Goal: Information Seeking & Learning: Learn about a topic

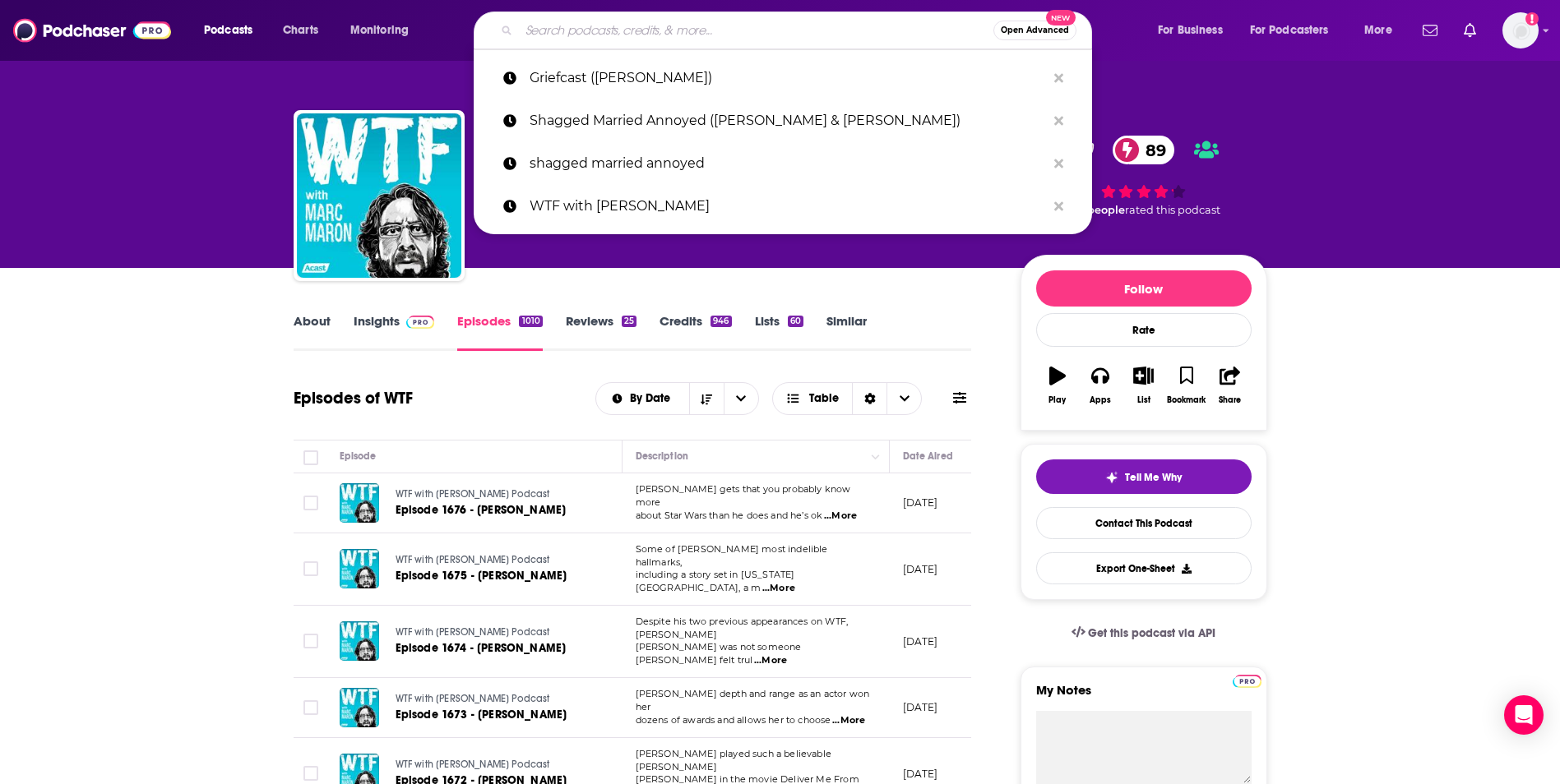
click at [649, 35] on input "Search podcasts, credits, & more..." at bounding box center [757, 30] width 475 height 26
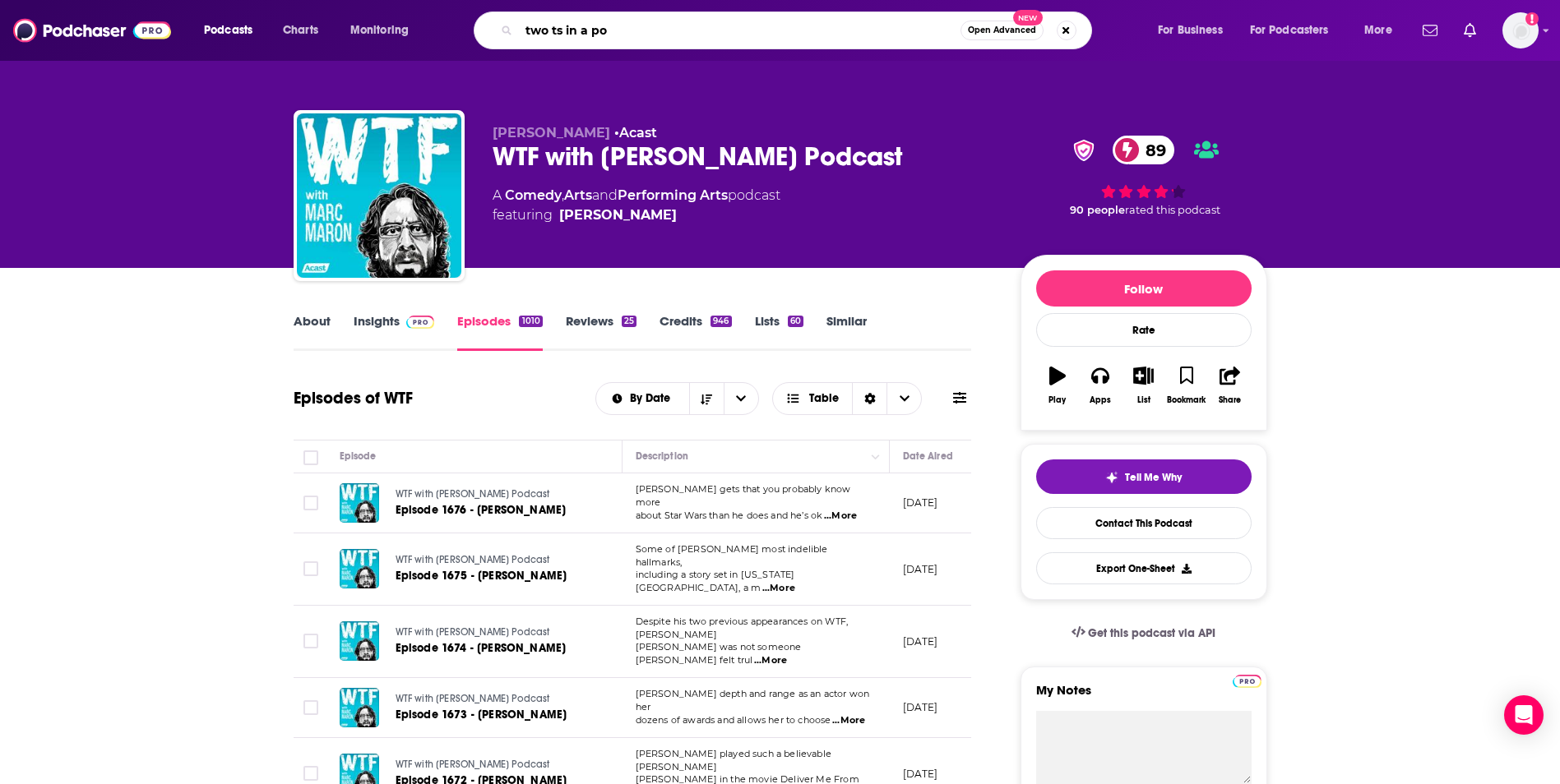
type input "two ts in a pod"
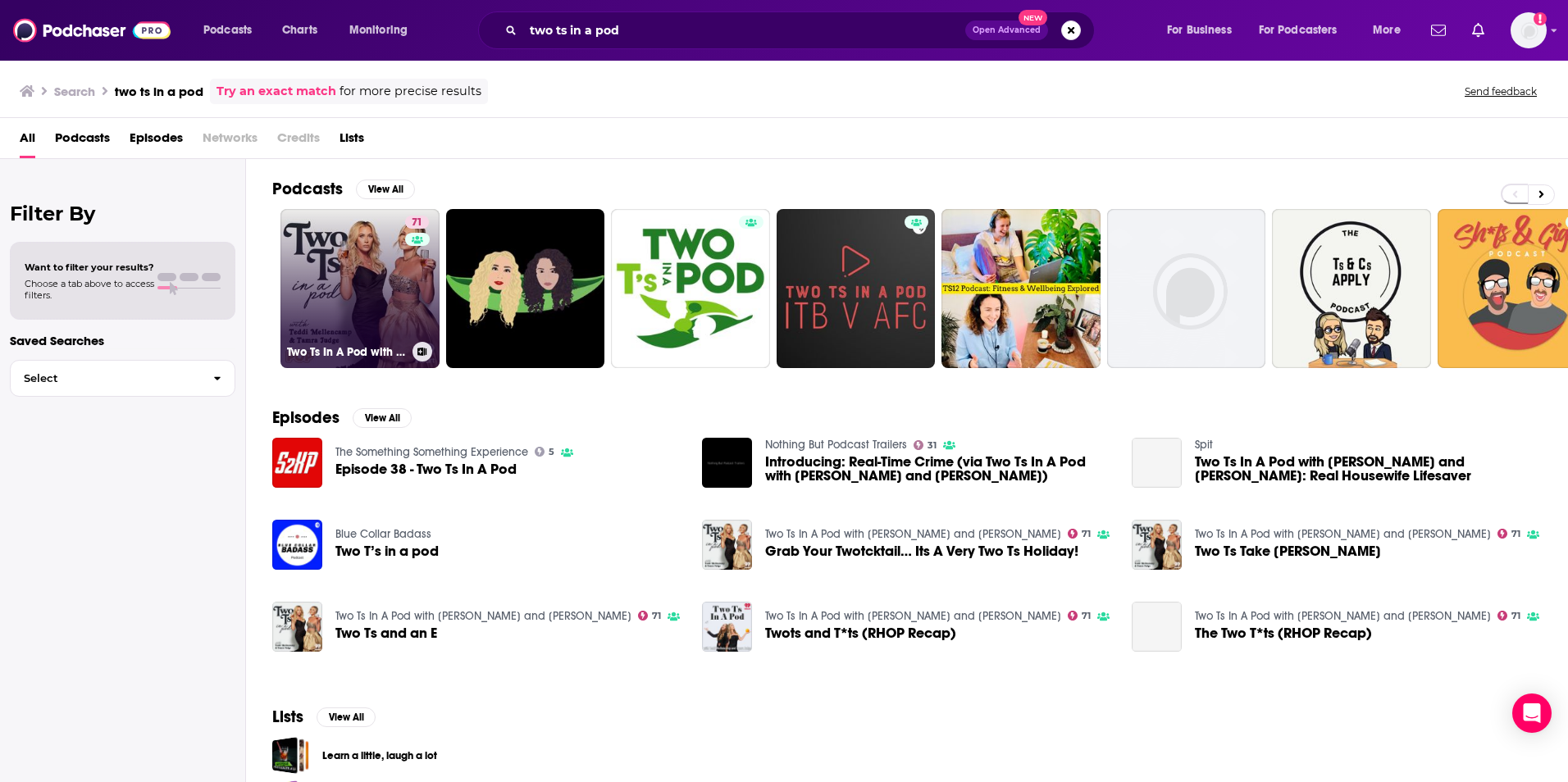
click at [382, 247] on link "71 Two Ts In A Pod with [PERSON_NAME] and [PERSON_NAME]" at bounding box center [359, 289] width 159 height 159
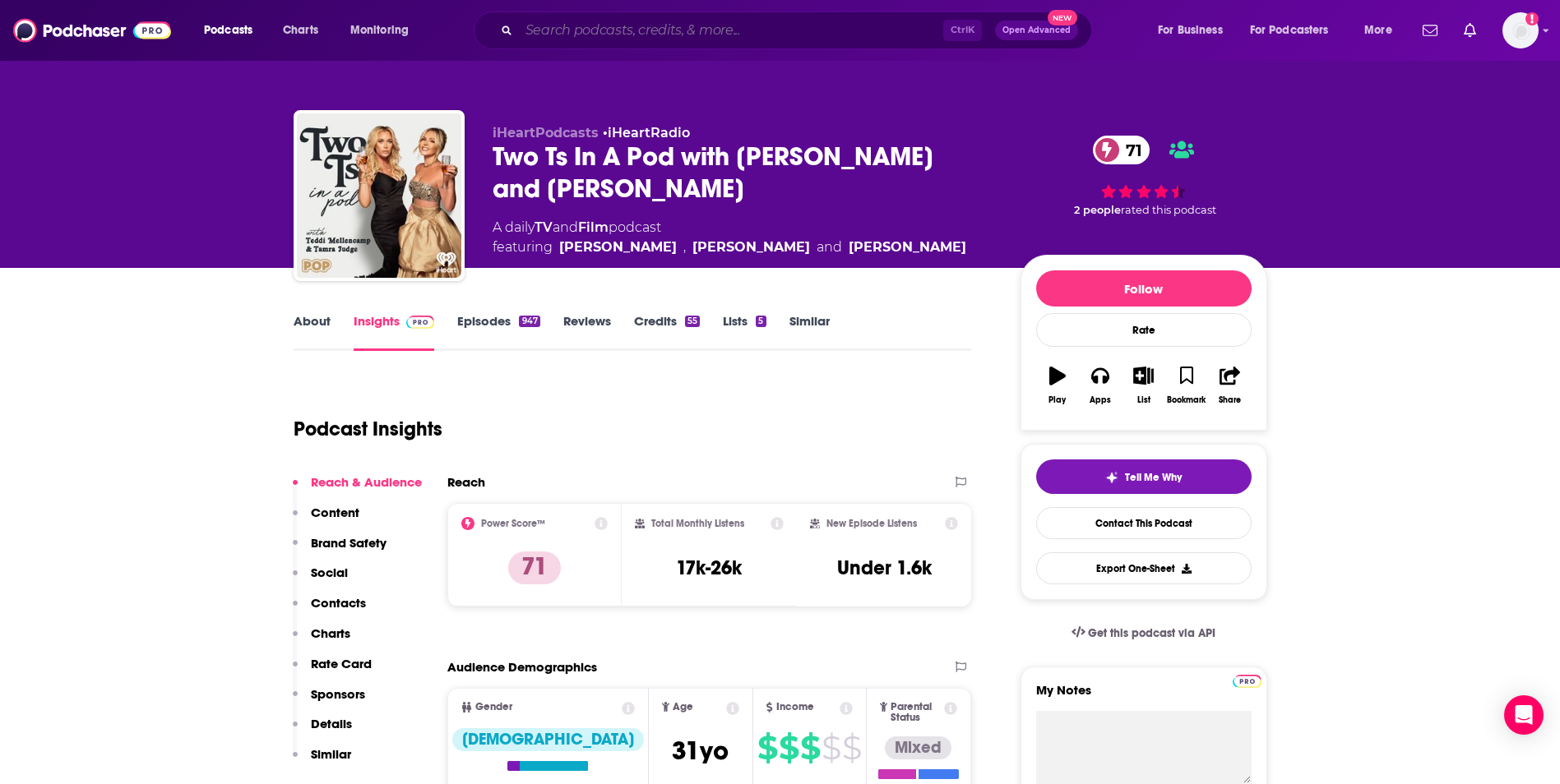
click at [604, 26] on input "Search podcasts, credits, & more..." at bounding box center [731, 30] width 425 height 26
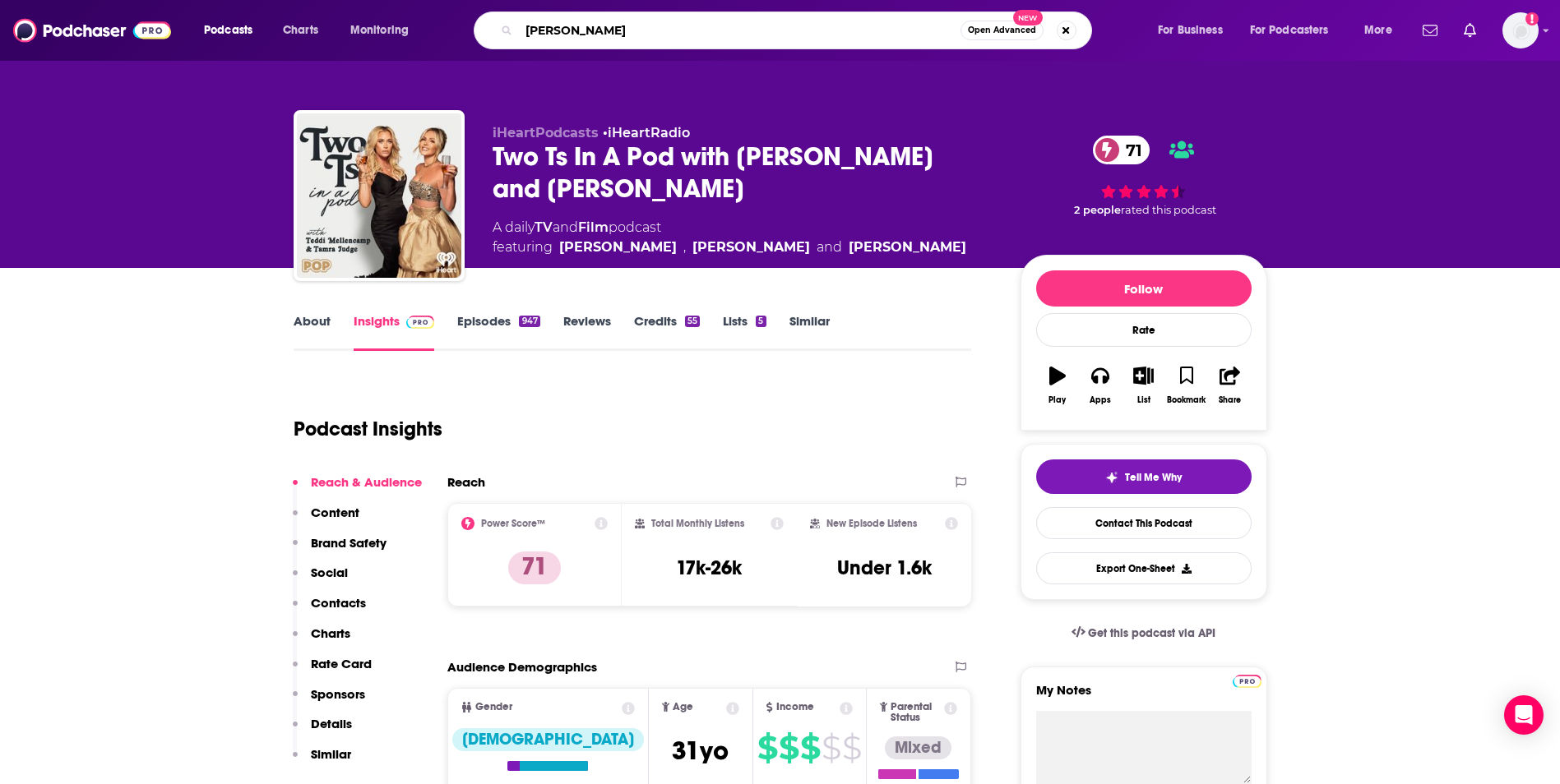
type input "[PERSON_NAME]"
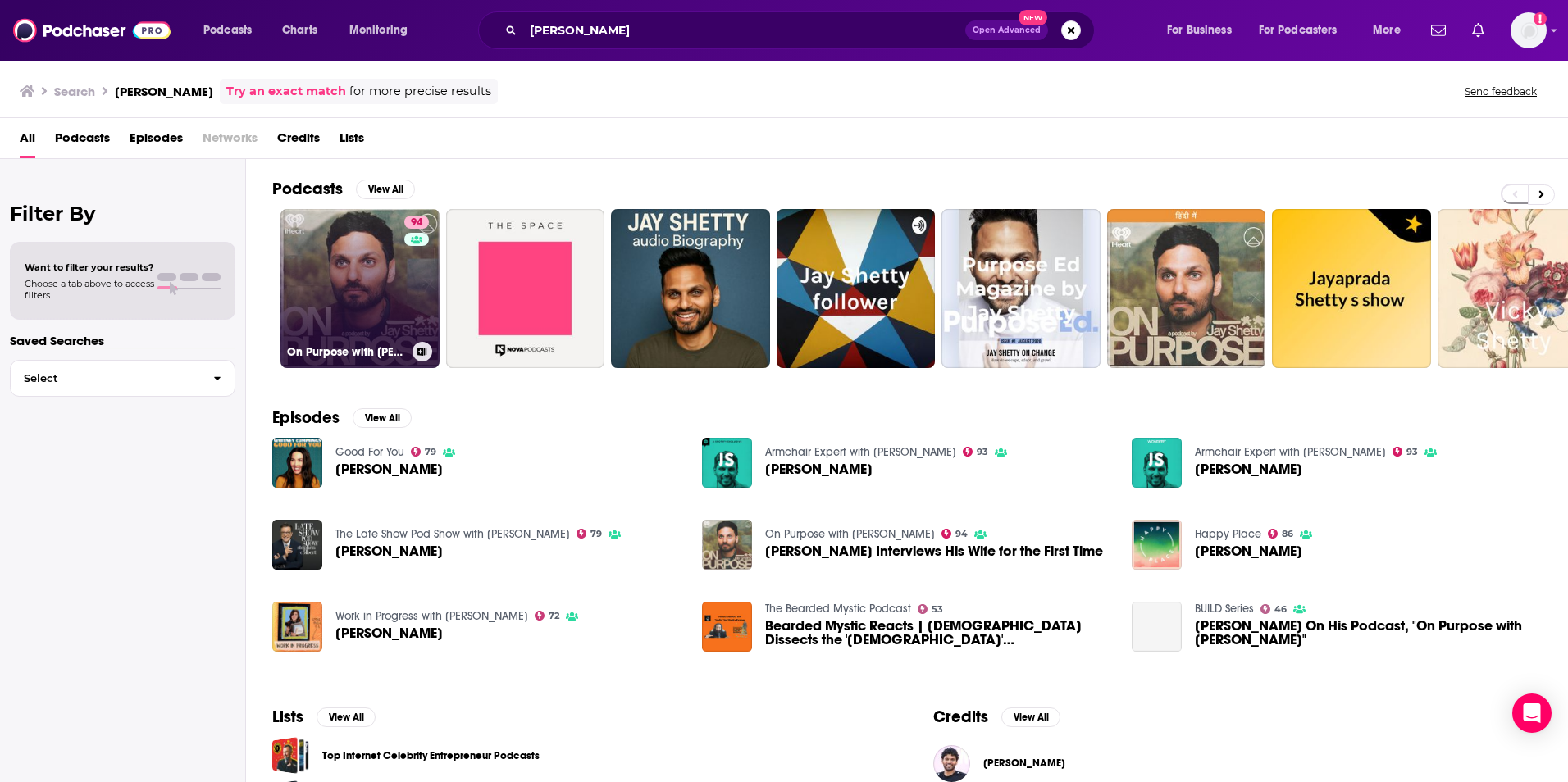
click at [414, 281] on div "94" at bounding box center [419, 279] width 28 height 126
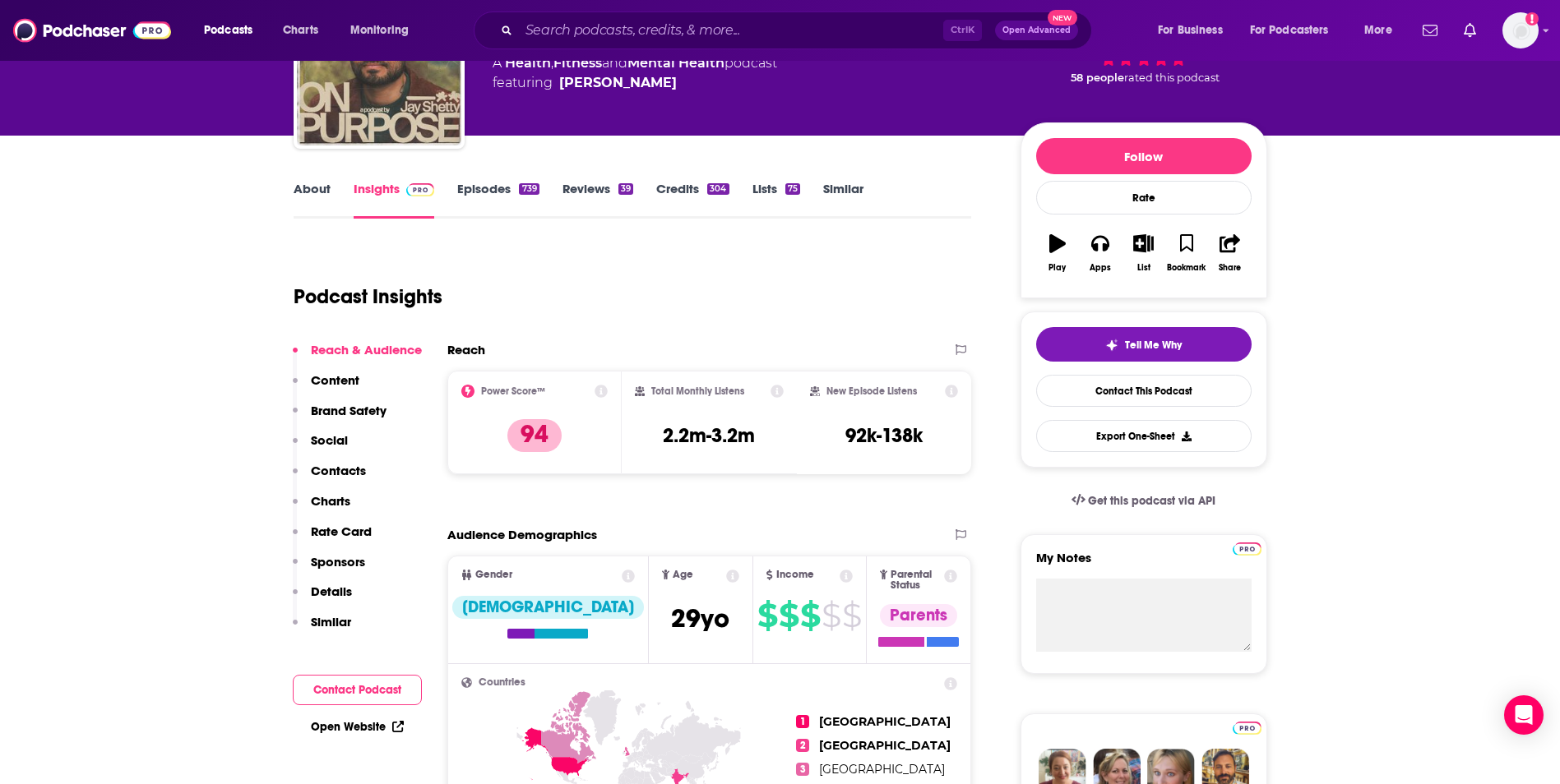
scroll to position [14, 0]
